Goal: Task Accomplishment & Management: Manage account settings

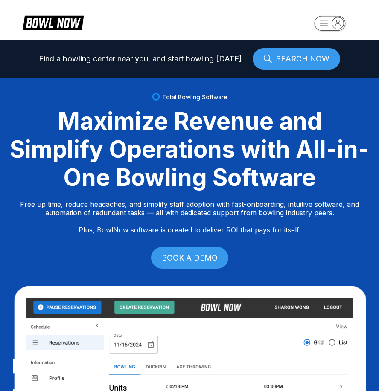
click at [320, 19] on rect "button" at bounding box center [329, 23] width 31 height 15
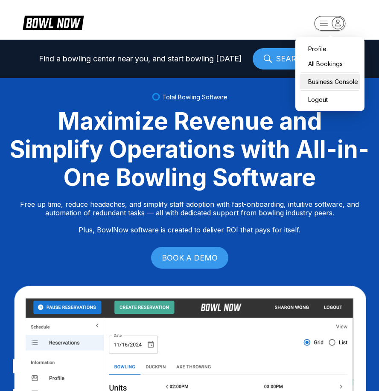
click at [333, 77] on div "Business Console" at bounding box center [330, 81] width 61 height 15
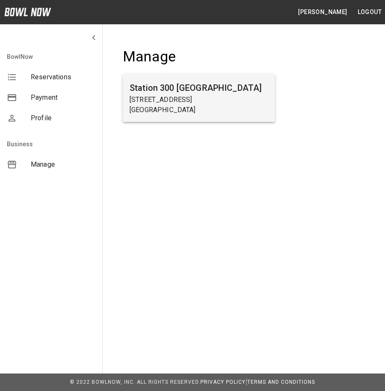
click at [151, 105] on p "Gainesville, GA 30504" at bounding box center [199, 110] width 139 height 10
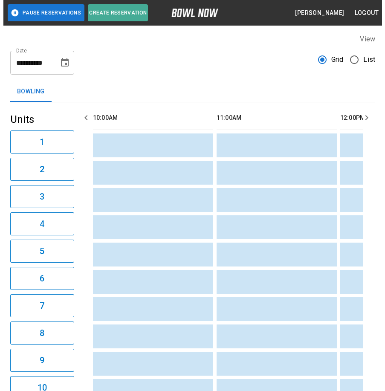
scroll to position [0, 867]
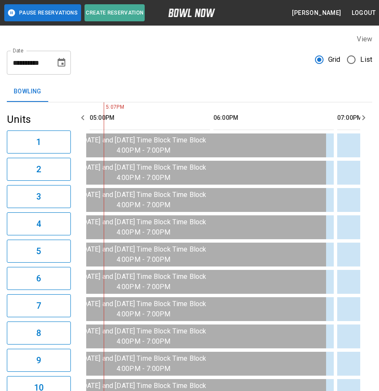
click at [363, 61] on span "List" at bounding box center [366, 60] width 12 height 10
